Goal: Information Seeking & Learning: Check status

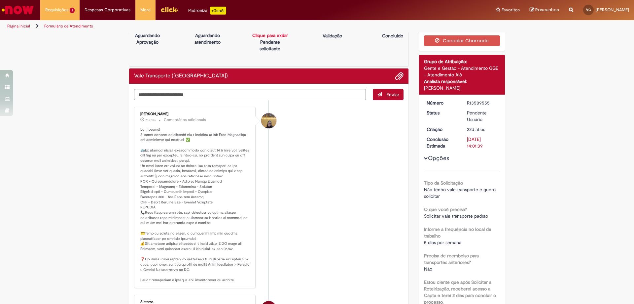
scroll to position [49, 0]
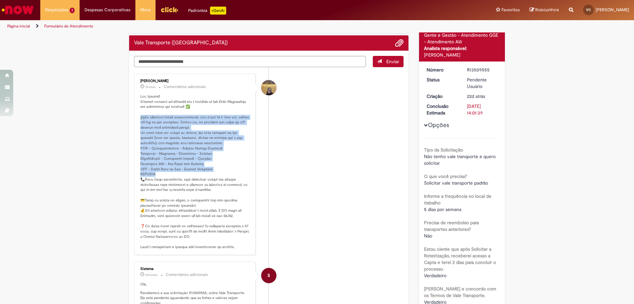
drag, startPoint x: 138, startPoint y: 117, endPoint x: 210, endPoint y: 175, distance: 93.0
click at [210, 175] on p "Histórico de tíquete" at bounding box center [195, 172] width 110 height 156
copy p "🚌Os créditos estarão disponíveis até o dia 30 de cada mês, prontos para uso no …"
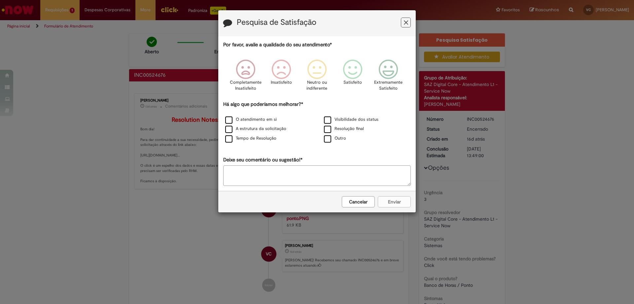
click at [401, 24] on h3 "Pesquisa de Satisfação" at bounding box center [317, 23] width 188 height 10
click at [403, 22] on button "Feedback" at bounding box center [406, 23] width 10 height 10
